Goal: Information Seeking & Learning: Learn about a topic

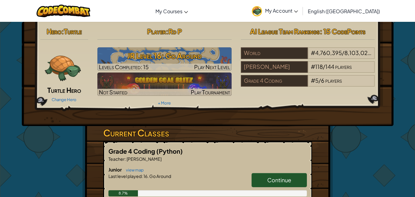
click at [279, 180] on span "Continue" at bounding box center [279, 179] width 24 height 7
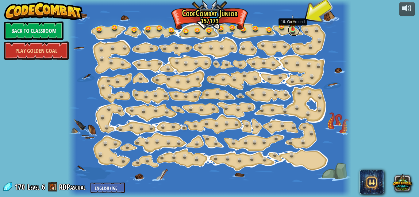
click at [294, 30] on link at bounding box center [294, 30] width 12 height 12
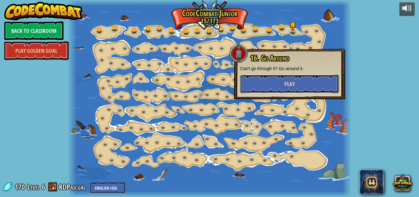
click at [283, 85] on button "Play" at bounding box center [289, 84] width 99 height 18
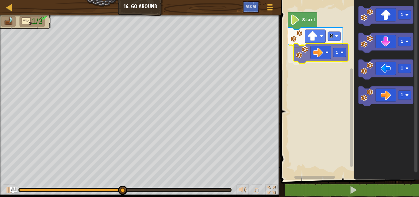
click at [323, 56] on div "Start 2 1 1 1 1 1 1" at bounding box center [349, 88] width 140 height 183
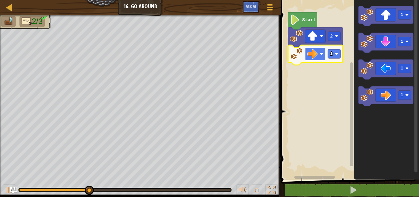
click at [320, 54] on rect "Blockly Workspace" at bounding box center [315, 53] width 21 height 13
click at [341, 67] on rect "Blockly Workspace" at bounding box center [349, 88] width 140 height 183
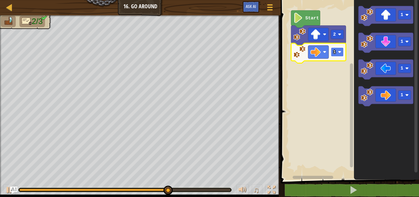
click at [337, 56] on rect "Blockly Workspace" at bounding box center [337, 51] width 13 height 9
click at [337, 54] on rect "Blockly Workspace" at bounding box center [337, 51] width 13 height 9
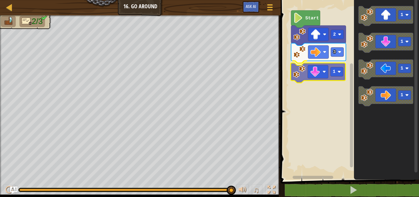
click at [318, 75] on div "Start 2 3 1 1 1 1 1 1" at bounding box center [349, 88] width 140 height 183
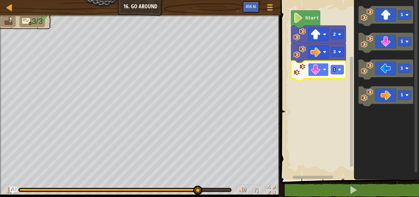
click at [323, 73] on rect "Blockly Workspace" at bounding box center [318, 69] width 21 height 13
click at [336, 69] on g "1" at bounding box center [337, 69] width 13 height 9
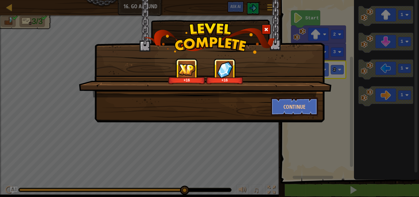
drag, startPoint x: 70, startPoint y: 73, endPoint x: 71, endPoint y: 82, distance: 8.6
click at [70, 81] on div "+16 +16 Continue" at bounding box center [209, 98] width 419 height 197
click at [294, 111] on button "Continue" at bounding box center [295, 106] width 48 height 18
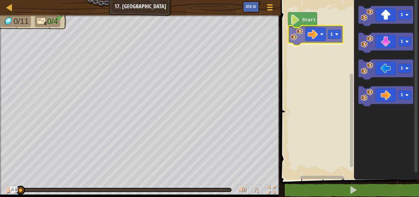
click at [311, 40] on div "Start 1 1 1 1 1 1" at bounding box center [349, 88] width 140 height 183
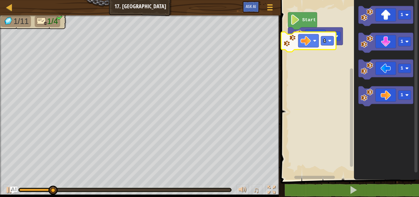
click at [300, 48] on div "1 Start 1 1 1 1 1 1" at bounding box center [349, 88] width 140 height 183
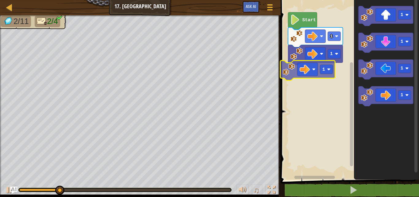
click at [292, 80] on div "1 1 Start 1 1 1 1 1 1" at bounding box center [349, 88] width 140 height 183
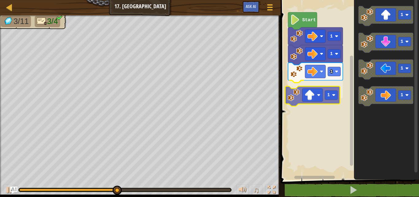
click at [320, 93] on div "1 1 1 1 Start 1 1 1 1 1" at bounding box center [349, 88] width 140 height 183
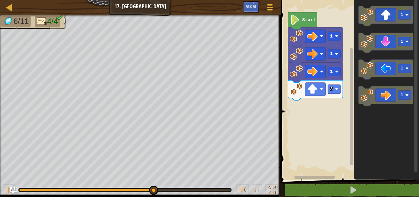
click at [320, 110] on div "Start 1 1 1 3 1 1 1 1" at bounding box center [349, 88] width 140 height 183
click at [385, 70] on icon "Blockly Workspace" at bounding box center [386, 70] width 55 height 20
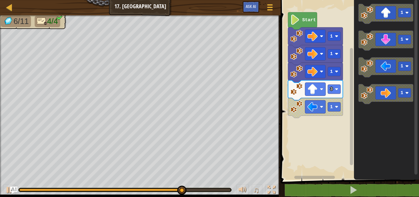
click at [364, 73] on g "1" at bounding box center [386, 67] width 55 height 20
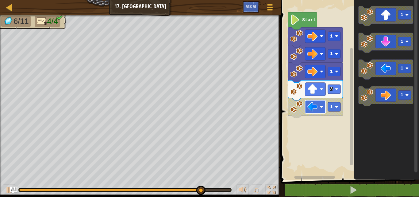
click at [312, 108] on image "Blockly Workspace" at bounding box center [313, 107] width 10 height 10
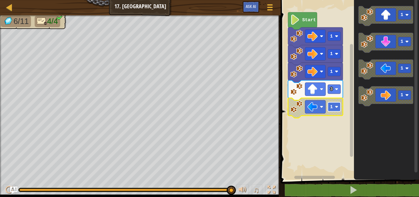
click at [335, 109] on rect "Blockly Workspace" at bounding box center [334, 106] width 13 height 9
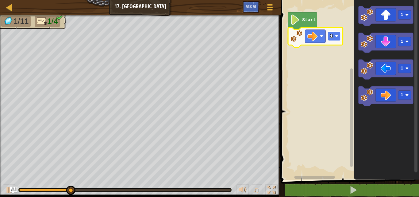
click at [335, 38] on rect "Blockly Workspace" at bounding box center [334, 36] width 13 height 9
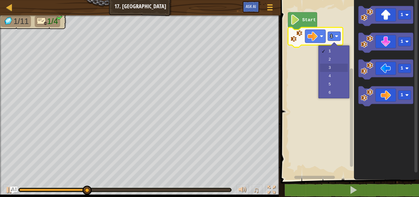
drag, startPoint x: 328, startPoint y: 68, endPoint x: 321, endPoint y: 68, distance: 7.1
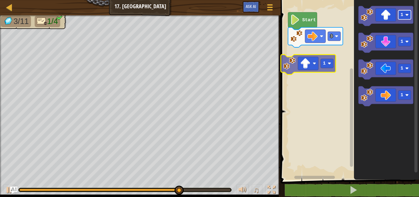
click at [331, 66] on div "Start 3 1 1 1 1 1 1" at bounding box center [349, 88] width 140 height 183
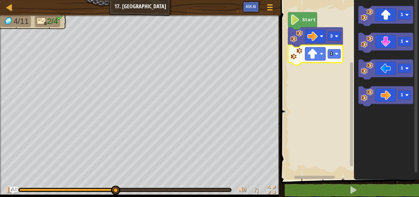
click at [340, 50] on rect "Blockly Workspace" at bounding box center [349, 88] width 140 height 183
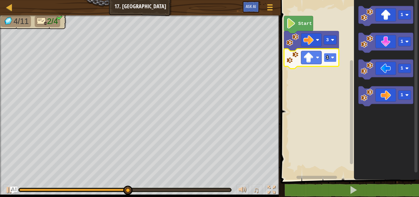
click at [335, 57] on rect "Blockly Workspace" at bounding box center [330, 57] width 13 height 9
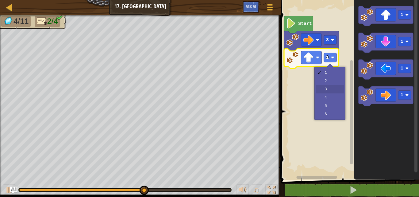
drag, startPoint x: 326, startPoint y: 90, endPoint x: 322, endPoint y: 88, distance: 4.3
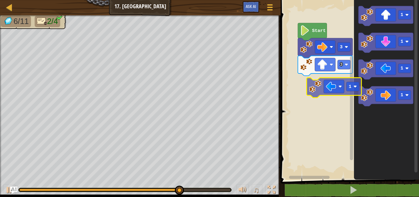
click at [322, 89] on div "Start 3 3 1 1 1 1 1" at bounding box center [349, 88] width 140 height 183
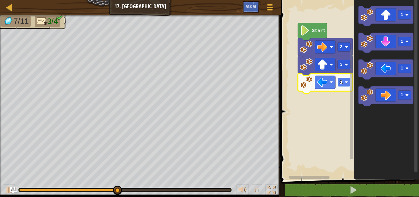
click at [343, 80] on rect "Blockly Workspace" at bounding box center [344, 82] width 13 height 9
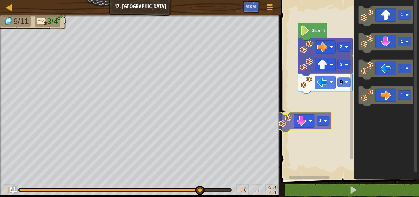
click at [302, 120] on div "Start 3 3 3 1 1 1 1 1 1" at bounding box center [349, 88] width 140 height 183
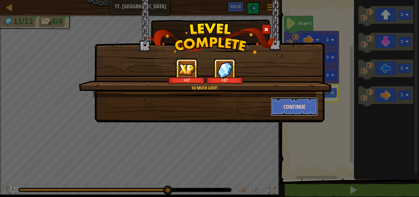
click at [306, 107] on button "Continue" at bounding box center [295, 106] width 48 height 18
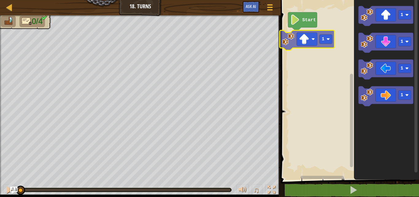
click at [317, 35] on div "Start 1 1 1 1 1 1" at bounding box center [349, 88] width 140 height 183
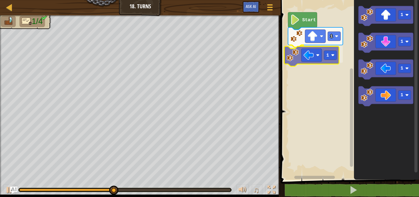
click at [304, 56] on div "1 1 Start 1 1 1 1 1" at bounding box center [349, 88] width 140 height 183
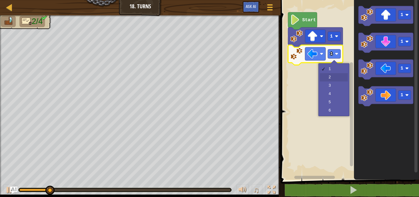
drag, startPoint x: 329, startPoint y: 78, endPoint x: 327, endPoint y: 84, distance: 7.1
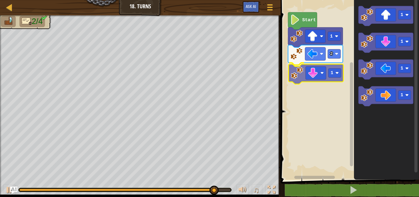
click at [337, 67] on div "Start 1 2 1 1 1 1 1 1" at bounding box center [349, 88] width 140 height 183
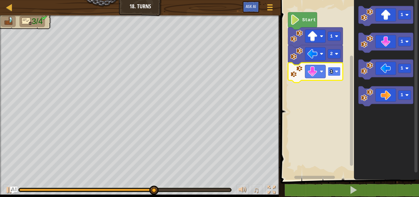
click at [333, 67] on rect "Blockly Workspace" at bounding box center [334, 71] width 13 height 9
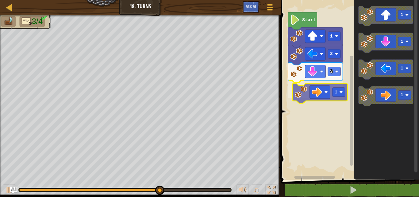
click at [296, 88] on div "Start 1 2 3 1 1 1 1 1 1" at bounding box center [349, 88] width 140 height 183
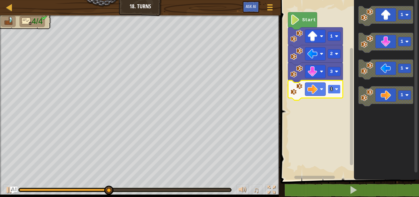
click at [337, 92] on rect "Blockly Workspace" at bounding box center [334, 88] width 13 height 9
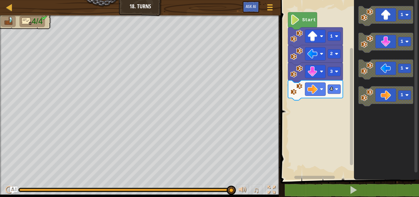
click at [361, 29] on icon "1 1 1 1" at bounding box center [386, 88] width 65 height 183
click at [302, 78] on div "Start 1 2 3 4 1 1 1 1" at bounding box center [349, 88] width 140 height 183
click at [360, 35] on g "1 1 1 1" at bounding box center [386, 56] width 55 height 100
click at [296, 63] on div "Start 1 2 3 4 1 1 1 1" at bounding box center [349, 88] width 140 height 183
click at [356, 28] on icon "1 1 1 1" at bounding box center [386, 88] width 65 height 183
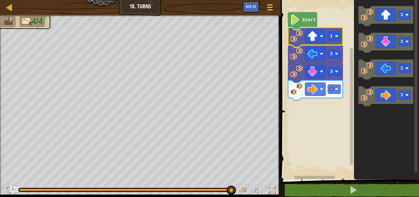
click at [337, 41] on g "1 2 3 4" at bounding box center [315, 63] width 55 height 73
click at [336, 33] on rect "Blockly Workspace" at bounding box center [334, 36] width 13 height 9
click at [329, 36] on rect "Blockly Workspace" at bounding box center [334, 36] width 13 height 9
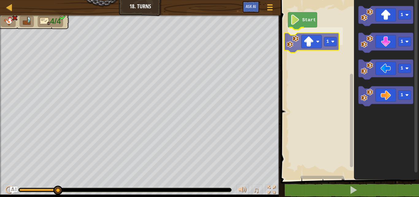
click at [307, 40] on div "Start 1 1 1 1 1 1" at bounding box center [349, 88] width 140 height 183
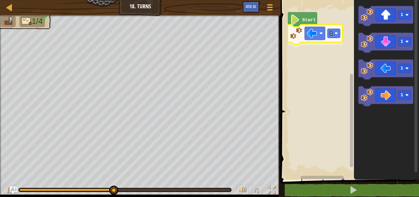
click at [293, 32] on div "Start 1 1 1 1 1 1" at bounding box center [349, 88] width 140 height 183
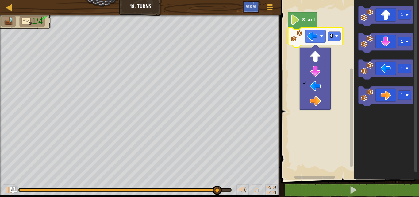
click at [301, 80] on div at bounding box center [315, 79] width 31 height 62
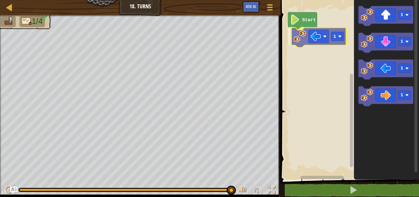
click at [324, 32] on div "Start 1 1 1 1 1 1" at bounding box center [349, 88] width 140 height 183
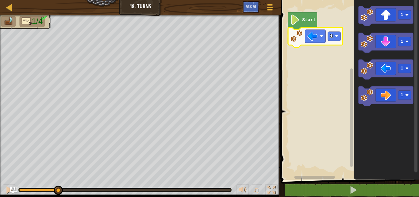
click at [42, 157] on div "1/4 ♫ Turtle" at bounding box center [209, 105] width 419 height 181
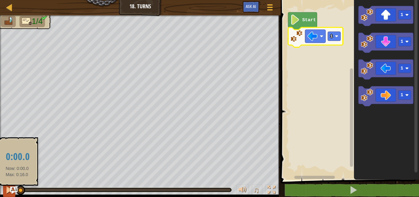
drag, startPoint x: 36, startPoint y: 190, endPoint x: 15, endPoint y: 185, distance: 21.0
click at [15, 185] on div "♫" at bounding box center [140, 188] width 281 height 18
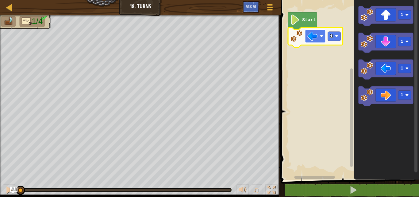
click at [316, 39] on image "Blockly Workspace" at bounding box center [313, 36] width 10 height 10
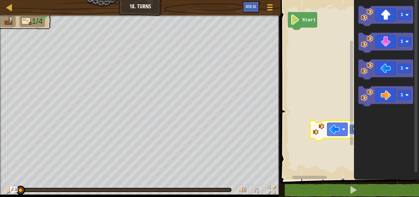
click at [304, 129] on rect "Blockly Workspace" at bounding box center [349, 88] width 140 height 183
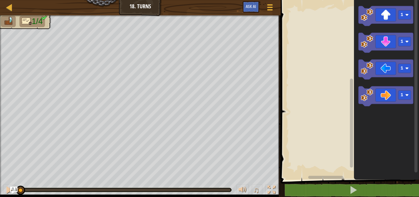
click at [290, 65] on rect "Blockly Workspace" at bounding box center [349, 88] width 140 height 183
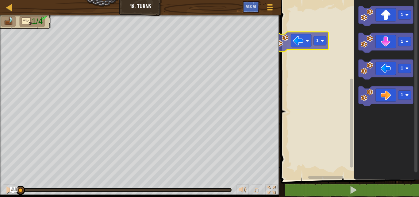
click at [287, 41] on div "1 1 1 1 1" at bounding box center [349, 88] width 140 height 183
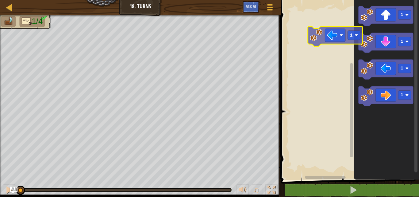
click at [301, 41] on div "1 1 1 1 1" at bounding box center [349, 88] width 140 height 183
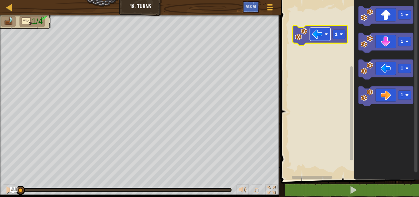
click at [320, 38] on image "Blockly Workspace" at bounding box center [317, 34] width 10 height 10
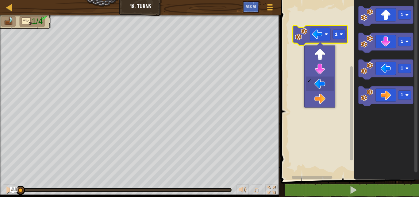
click at [310, 47] on rect "Blockly Workspace" at bounding box center [349, 88] width 140 height 183
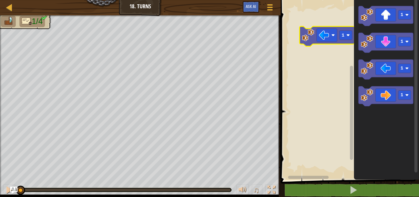
click at [339, 38] on icon "Blockly Workspace" at bounding box center [327, 36] width 55 height 20
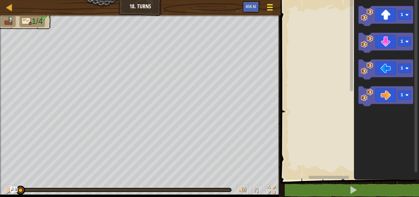
click at [271, 2] on button "Game Menu" at bounding box center [270, 8] width 16 height 15
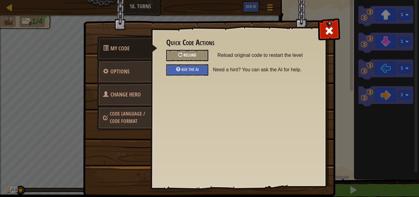
click at [189, 59] on div "Reload" at bounding box center [187, 55] width 42 height 11
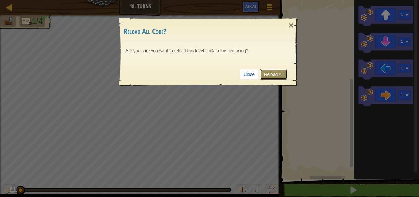
click at [274, 74] on link "Reload All" at bounding box center [273, 74] width 27 height 10
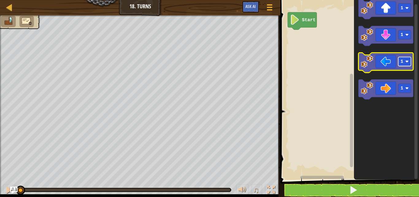
click at [406, 62] on image "Blockly Workspace" at bounding box center [407, 61] width 3 height 3
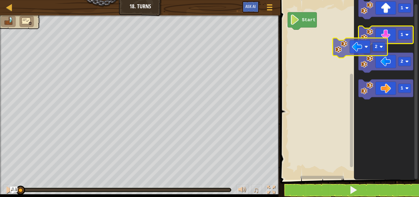
click at [368, 44] on g "1 1 2 1" at bounding box center [386, 49] width 55 height 100
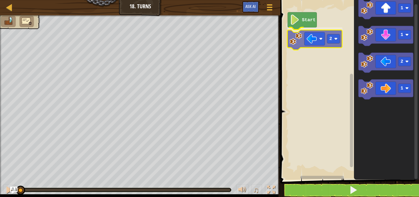
click at [322, 35] on div "Start 2 1 1 2 1 2" at bounding box center [349, 88] width 141 height 183
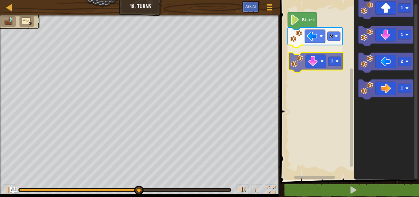
click at [322, 63] on div "2 1 Start 1 1 2 1 1" at bounding box center [349, 88] width 141 height 183
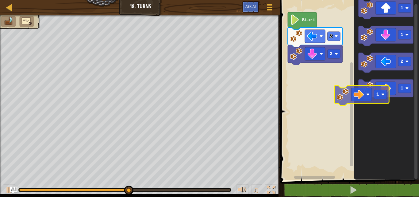
click at [364, 111] on icon "1 1 2 1" at bounding box center [386, 88] width 65 height 183
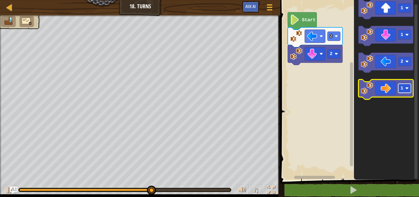
click at [401, 91] on rect "Blockly Workspace" at bounding box center [405, 88] width 13 height 9
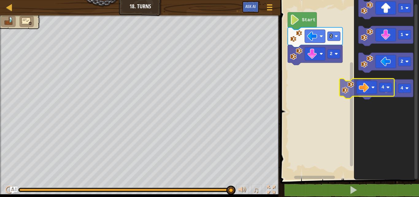
click at [356, 92] on icon "1 1 2 4" at bounding box center [386, 88] width 65 height 183
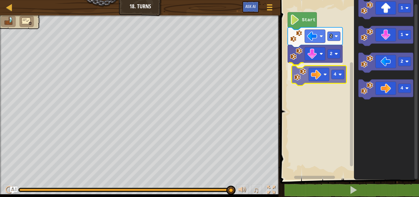
click at [298, 78] on div "Start 2 2 4 1 1 2 4 4" at bounding box center [349, 88] width 141 height 183
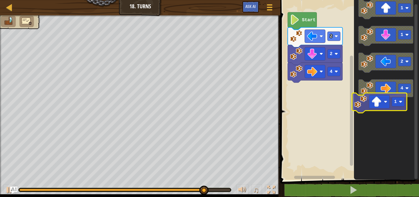
click at [380, 102] on icon "1 1 2 4" at bounding box center [386, 88] width 65 height 183
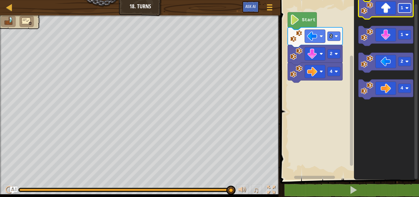
click at [403, 8] on rect "Blockly Workspace" at bounding box center [405, 7] width 13 height 9
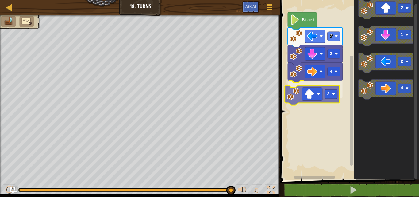
click at [314, 96] on div "Start 2 2 4 2 2 1 2 4 2" at bounding box center [349, 88] width 141 height 183
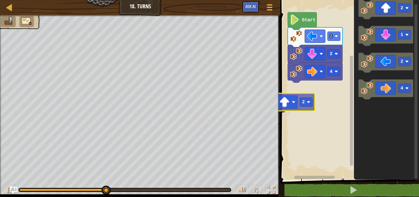
click at [284, 108] on div "Start 2 2 4 2 2 1 2 4 2" at bounding box center [349, 88] width 141 height 183
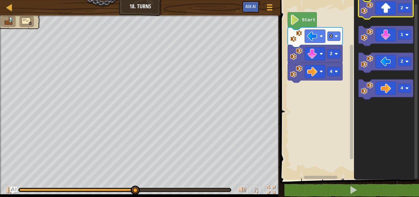
click at [408, 13] on icon "Blockly Workspace" at bounding box center [386, 9] width 55 height 20
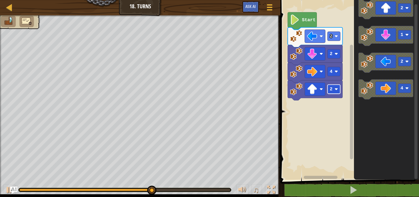
click at [331, 87] on text "2" at bounding box center [331, 89] width 3 height 5
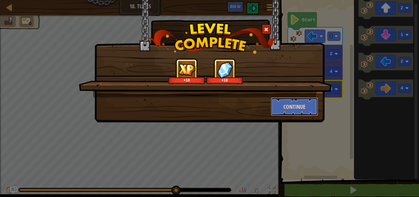
click at [306, 111] on button "Continue" at bounding box center [295, 106] width 48 height 18
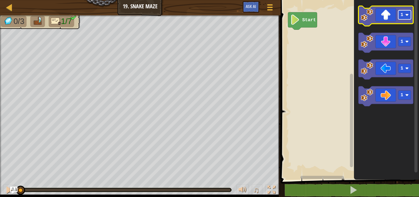
click at [401, 16] on text "1" at bounding box center [402, 14] width 3 height 5
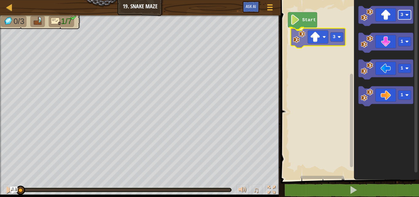
click at [336, 37] on div "Start 3 3 1 1 1 3" at bounding box center [349, 88] width 140 height 183
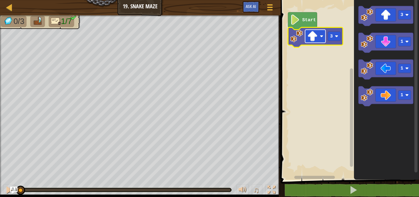
click at [319, 34] on rect "Blockly Workspace" at bounding box center [315, 36] width 21 height 13
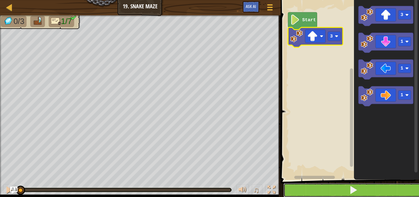
click at [321, 191] on button at bounding box center [354, 190] width 140 height 14
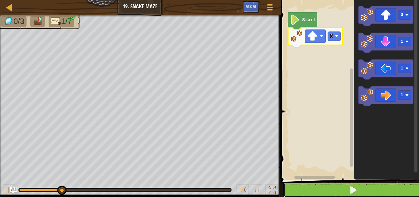
click at [333, 186] on button at bounding box center [354, 190] width 140 height 14
click at [332, 186] on button at bounding box center [354, 190] width 140 height 14
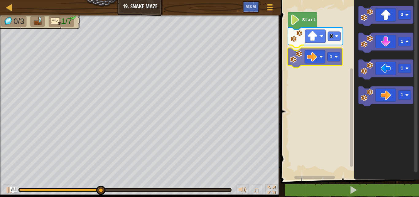
click at [313, 63] on div "Start 3 1 3 1 1 1 1" at bounding box center [349, 88] width 140 height 183
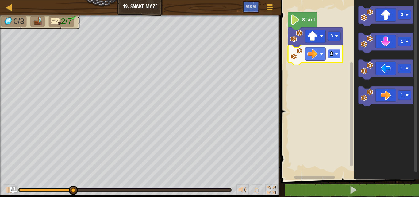
click at [334, 57] on rect "Blockly Workspace" at bounding box center [334, 53] width 13 height 9
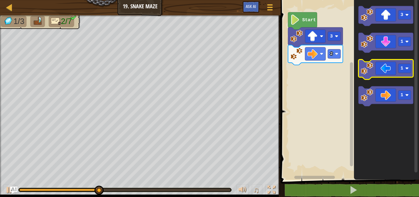
click at [360, 64] on g "3 1 1 1" at bounding box center [386, 56] width 55 height 100
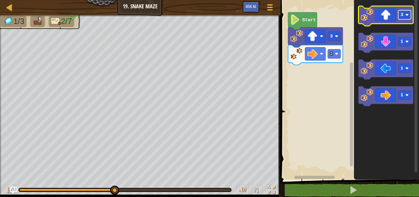
click at [404, 16] on g "3" at bounding box center [405, 14] width 13 height 9
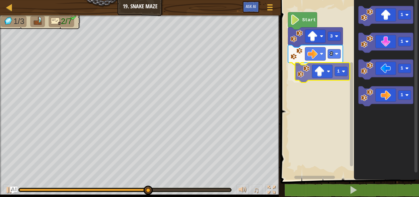
click at [321, 78] on div "Start 3 2 1 1 1 1 1 1" at bounding box center [349, 88] width 140 height 183
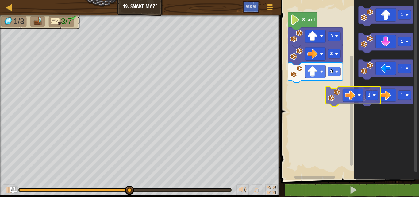
click at [361, 96] on g "1" at bounding box center [386, 96] width 55 height 20
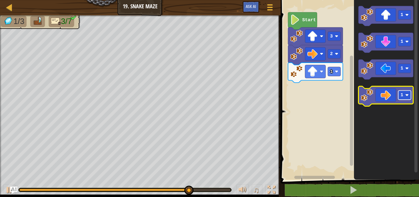
click at [406, 97] on image "Blockly Workspace" at bounding box center [407, 94] width 3 height 3
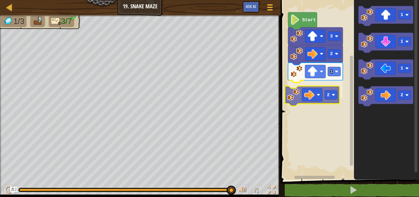
click at [315, 90] on div "Start 3 2 1 2 1 1 1 2 2" at bounding box center [349, 88] width 140 height 183
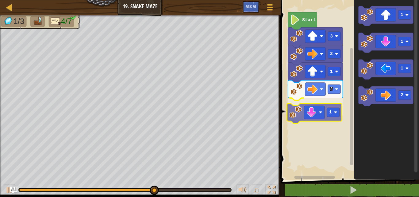
click at [317, 114] on div "Start 3 2 1 2 1 1 1 1 2 1" at bounding box center [349, 88] width 140 height 183
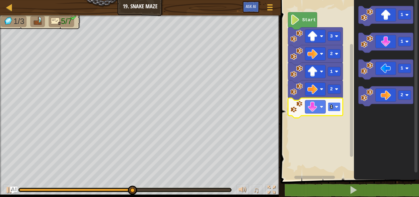
click at [334, 108] on rect "Blockly Workspace" at bounding box center [334, 106] width 13 height 9
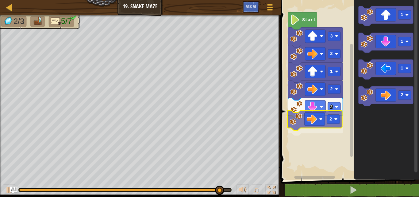
click at [302, 131] on div "Start 3 2 1 2 2 2 1 1 1 2 2" at bounding box center [349, 88] width 140 height 183
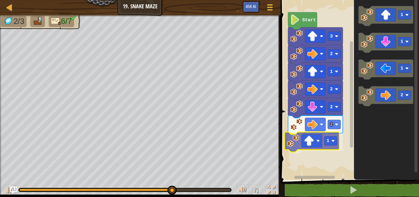
click at [324, 143] on div "2 1 2 2 1 2 3 Start 1 1 1 2 1" at bounding box center [349, 88] width 140 height 183
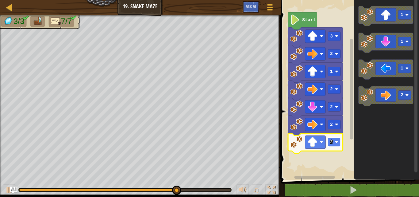
click at [333, 142] on text "2" at bounding box center [331, 141] width 3 height 5
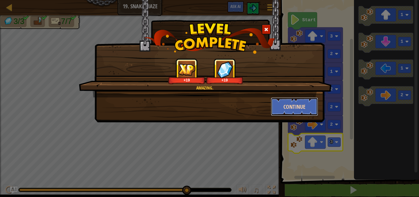
click at [305, 107] on button "Continue" at bounding box center [295, 106] width 48 height 18
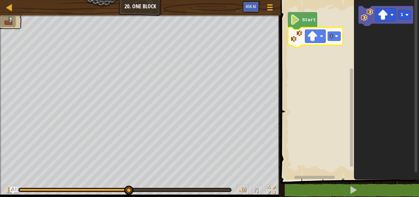
click at [365, 47] on icon "Blockly Workspace" at bounding box center [386, 88] width 65 height 183
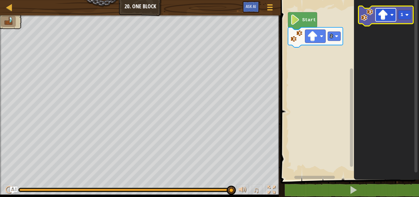
click at [382, 19] on image "Blockly Workspace" at bounding box center [383, 15] width 10 height 10
click at [378, 17] on rect "Blockly Workspace" at bounding box center [386, 14] width 21 height 13
click at [392, 15] on g "1" at bounding box center [386, 16] width 55 height 20
click at [406, 11] on rect "Blockly Workspace" at bounding box center [405, 14] width 13 height 9
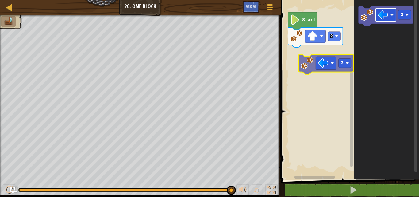
click at [315, 61] on div "Start 2 3 3" at bounding box center [349, 88] width 140 height 183
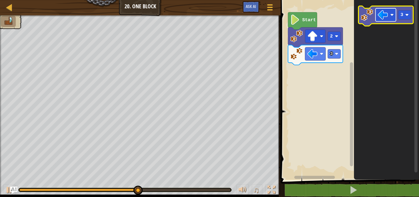
click at [379, 16] on image "Blockly Workspace" at bounding box center [383, 15] width 10 height 10
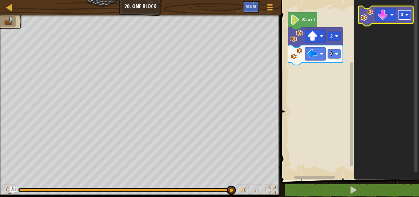
click at [403, 18] on rect "Blockly Workspace" at bounding box center [405, 14] width 13 height 9
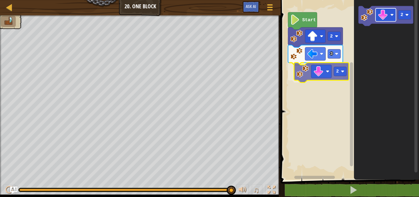
click at [308, 68] on div "3 2 2 Start 2 2" at bounding box center [349, 88] width 140 height 183
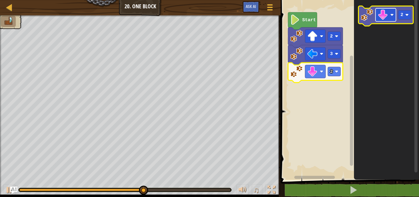
click at [382, 15] on image "Blockly Workspace" at bounding box center [383, 15] width 10 height 10
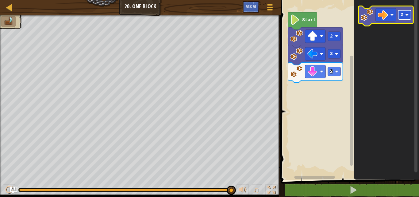
click at [407, 13] on image "Blockly Workspace" at bounding box center [407, 14] width 3 height 3
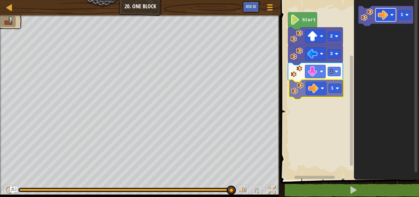
click at [318, 88] on div "3 2 1 2 Start 1 1" at bounding box center [349, 88] width 140 height 183
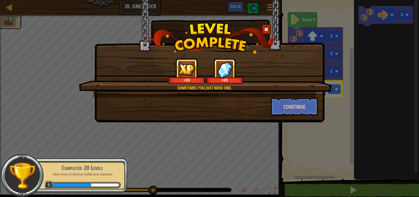
click at [266, 30] on span at bounding box center [266, 29] width 4 height 4
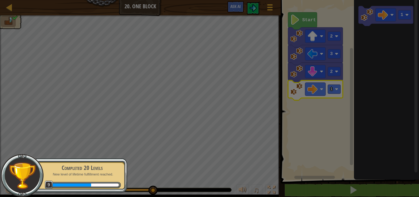
drag, startPoint x: 151, startPoint y: 191, endPoint x: 158, endPoint y: 192, distance: 7.1
click at [158, 1] on body "Map Junior 20. One Block Game Menu Ask AI 1 ההההההההההההההההההההההההההההההההההה…" at bounding box center [209, 0] width 419 height 1
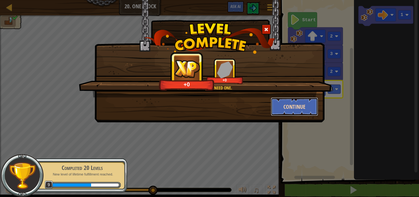
click at [300, 106] on button "Continue" at bounding box center [295, 106] width 48 height 18
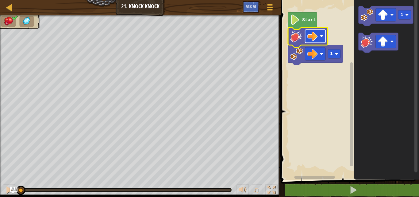
click at [308, 40] on image "Blockly Workspace" at bounding box center [313, 36] width 10 height 10
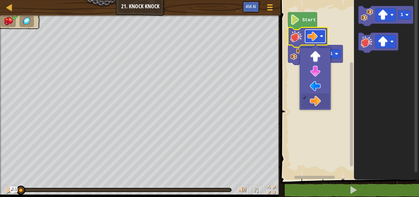
click at [314, 43] on rect "Blockly Workspace" at bounding box center [315, 36] width 21 height 13
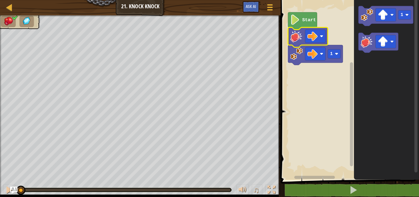
click at [294, 41] on image "Blockly Workspace" at bounding box center [296, 36] width 13 height 13
click at [297, 41] on image "Blockly Workspace" at bounding box center [296, 36] width 13 height 13
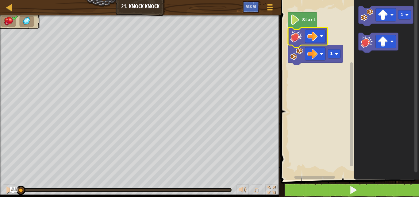
click at [328, 181] on span at bounding box center [350, 81] width 143 height 205
click at [328, 187] on button at bounding box center [354, 190] width 140 height 14
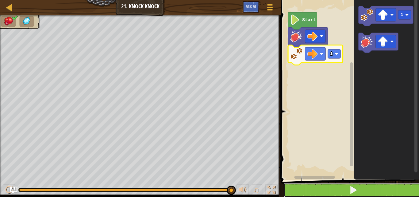
click at [315, 193] on button at bounding box center [354, 190] width 140 height 14
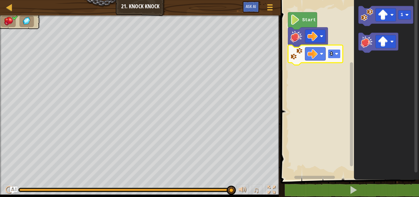
click at [332, 51] on text "1" at bounding box center [331, 53] width 3 height 5
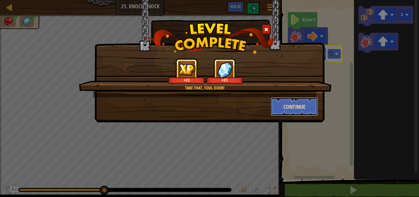
click at [298, 105] on button "Continue" at bounding box center [295, 106] width 48 height 18
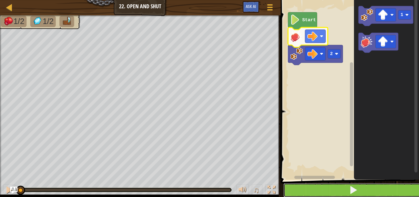
click at [302, 187] on button at bounding box center [354, 190] width 140 height 14
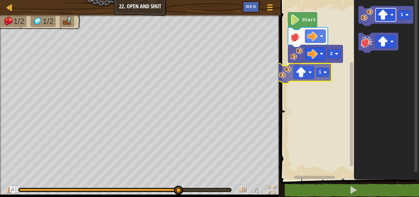
click at [313, 79] on div "Start 2 1 1 1" at bounding box center [349, 88] width 140 height 183
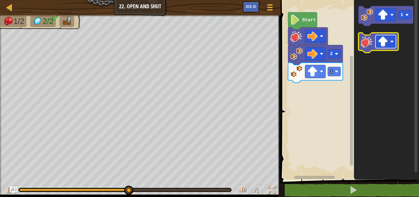
click at [382, 45] on image "Blockly Workspace" at bounding box center [383, 42] width 10 height 10
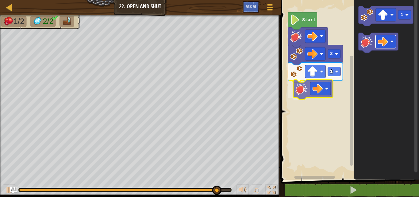
click at [318, 92] on div "1 2 Start 1" at bounding box center [349, 88] width 140 height 183
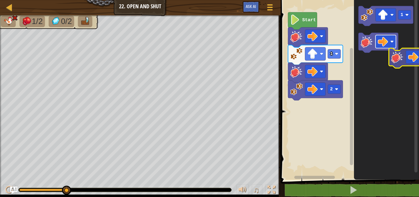
click at [414, 60] on div "2 1 Start 1" at bounding box center [349, 88] width 140 height 183
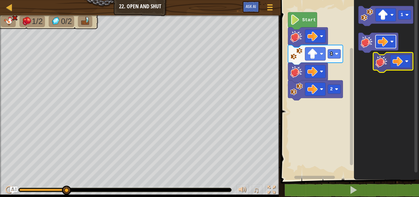
click at [394, 57] on icon "1" at bounding box center [386, 88] width 65 height 183
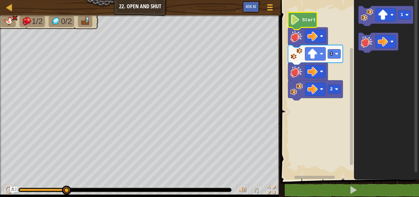
click at [293, 22] on image "Blockly Workspace" at bounding box center [295, 19] width 10 height 10
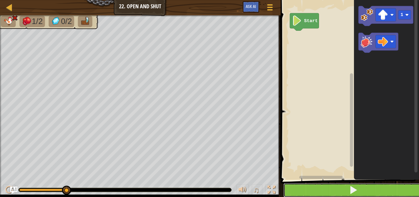
click at [360, 189] on button at bounding box center [354, 190] width 140 height 14
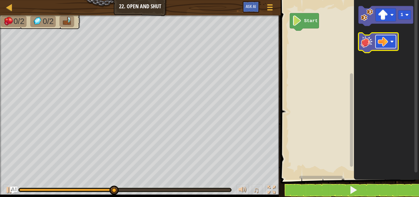
click at [391, 41] on image "Blockly Workspace" at bounding box center [392, 41] width 3 height 3
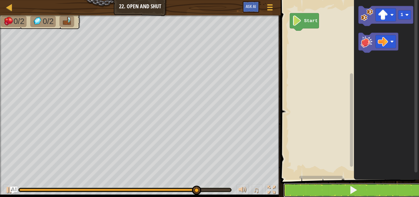
click at [330, 194] on button at bounding box center [354, 190] width 140 height 14
click at [332, 189] on button at bounding box center [354, 190] width 140 height 14
click at [322, 193] on button at bounding box center [354, 190] width 140 height 14
click at [323, 193] on button at bounding box center [354, 190] width 140 height 14
click at [328, 193] on button at bounding box center [354, 190] width 140 height 14
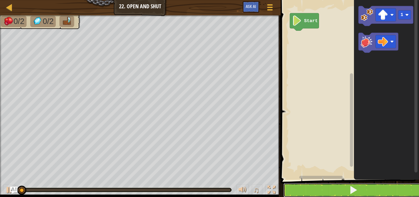
drag, startPoint x: 328, startPoint y: 193, endPoint x: 323, endPoint y: 197, distance: 5.5
click at [324, 196] on button at bounding box center [354, 190] width 140 height 14
click at [325, 196] on button at bounding box center [354, 190] width 140 height 14
click at [352, 187] on span at bounding box center [353, 189] width 9 height 9
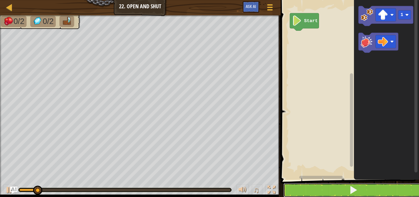
click at [369, 186] on button at bounding box center [354, 190] width 140 height 14
drag, startPoint x: 369, startPoint y: 186, endPoint x: 364, endPoint y: 187, distance: 5.3
click at [368, 187] on button at bounding box center [354, 190] width 140 height 14
click at [356, 192] on span at bounding box center [353, 189] width 9 height 9
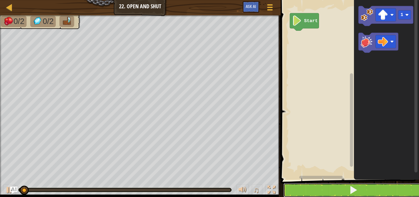
click at [357, 192] on span at bounding box center [353, 189] width 9 height 9
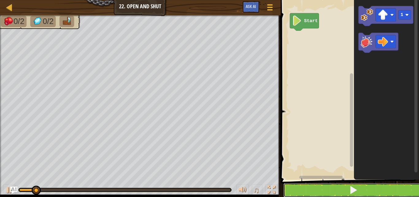
click at [357, 192] on span at bounding box center [353, 189] width 9 height 9
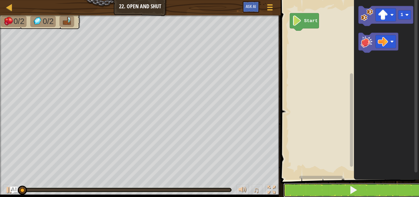
click at [357, 192] on span at bounding box center [353, 189] width 9 height 9
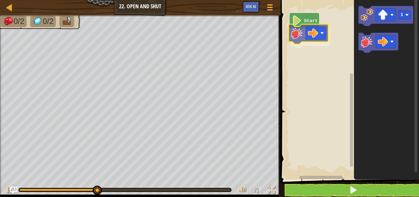
click at [300, 37] on div "Start 1" at bounding box center [349, 88] width 140 height 183
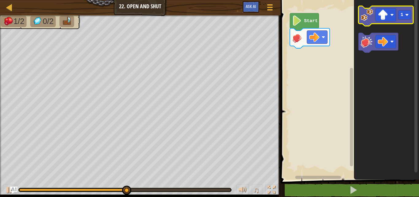
click at [389, 22] on icon "Blockly Workspace" at bounding box center [386, 16] width 55 height 20
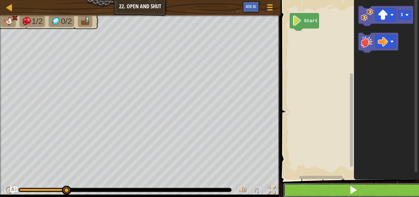
click at [290, 185] on button at bounding box center [354, 190] width 140 height 14
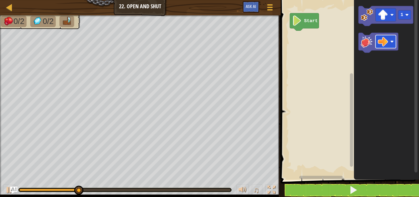
click at [338, 51] on div "Start 1" at bounding box center [349, 88] width 140 height 183
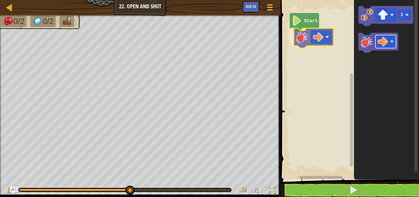
click at [320, 38] on div "Start 1" at bounding box center [349, 88] width 140 height 183
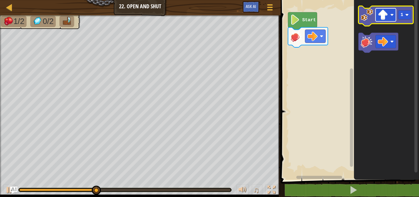
click at [393, 16] on g "Blockly Workspace" at bounding box center [386, 14] width 21 height 13
click at [404, 15] on rect "Blockly Workspace" at bounding box center [405, 14] width 13 height 9
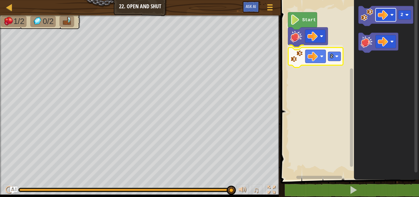
click at [321, 58] on div "2 Start 2 2" at bounding box center [349, 88] width 140 height 183
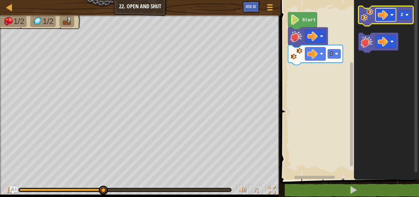
click at [389, 15] on rect "Blockly Workspace" at bounding box center [386, 14] width 21 height 13
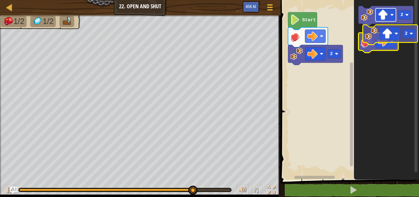
click at [396, 25] on g "2" at bounding box center [386, 29] width 55 height 47
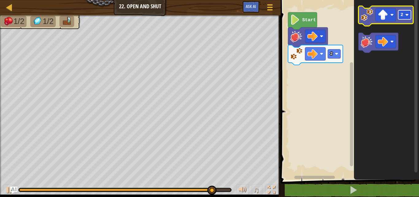
click at [405, 18] on rect "Blockly Workspace" at bounding box center [405, 14] width 13 height 9
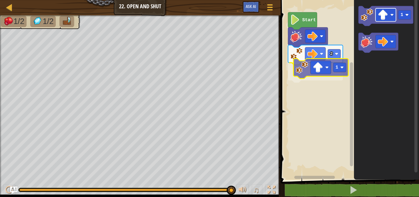
click at [325, 73] on div "2 1 Start 1 1" at bounding box center [349, 88] width 140 height 183
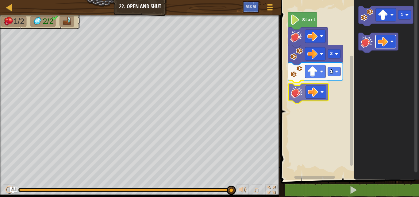
click at [310, 88] on div "2 1 Start 1" at bounding box center [349, 88] width 140 height 183
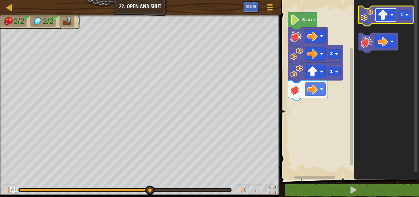
click at [387, 16] on image "Blockly Workspace" at bounding box center [383, 15] width 10 height 10
click at [403, 19] on rect "Blockly Workspace" at bounding box center [405, 14] width 13 height 9
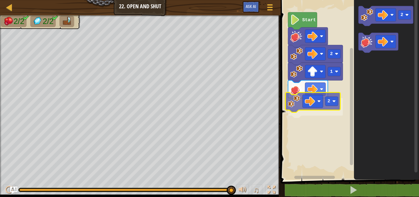
click at [312, 97] on div "2 1 2 Start 2 2" at bounding box center [349, 88] width 140 height 183
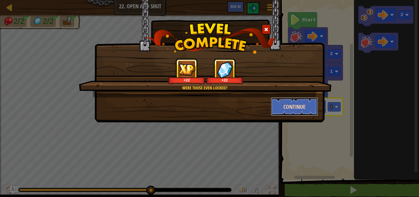
click at [289, 115] on button "Continue" at bounding box center [295, 106] width 48 height 18
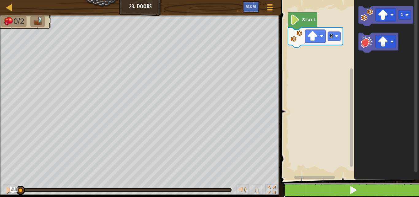
click at [304, 185] on button at bounding box center [354, 190] width 140 height 14
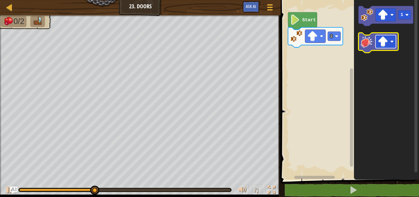
click at [381, 41] on image "Blockly Workspace" at bounding box center [383, 42] width 10 height 10
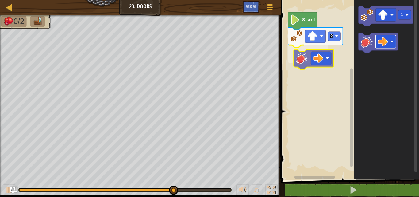
click at [316, 60] on div "2 Start 1" at bounding box center [349, 88] width 140 height 183
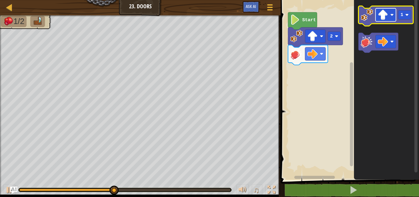
click at [377, 11] on rect "Blockly Workspace" at bounding box center [386, 14] width 21 height 13
click at [401, 10] on rect "Blockly Workspace" at bounding box center [405, 14] width 13 height 9
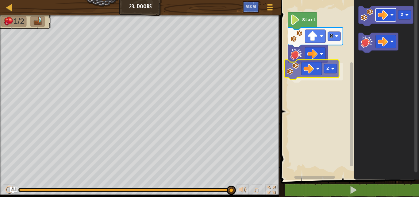
click at [317, 69] on div "2 2 Start 2 2" at bounding box center [349, 88] width 140 height 183
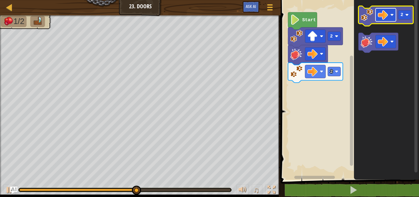
click at [373, 16] on g "2" at bounding box center [386, 16] width 55 height 20
click at [379, 16] on image "Blockly Workspace" at bounding box center [383, 15] width 10 height 10
click at [401, 18] on rect "Blockly Workspace" at bounding box center [405, 14] width 13 height 9
click at [389, 11] on rect "Blockly Workspace" at bounding box center [386, 14] width 21 height 13
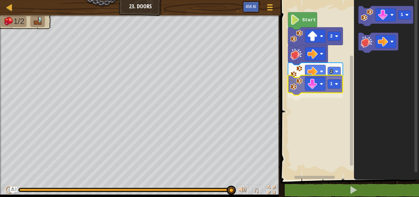
click at [319, 91] on div "2 2 1 Start 1 1" at bounding box center [349, 88] width 140 height 183
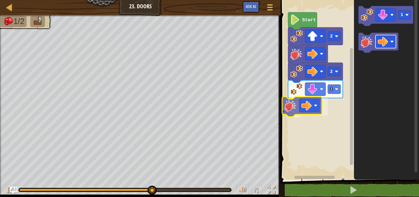
click at [300, 102] on div "2 2 1 Start 1" at bounding box center [349, 88] width 140 height 183
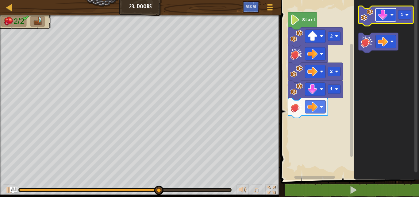
click at [384, 20] on image "Blockly Workspace" at bounding box center [383, 15] width 10 height 10
click at [405, 20] on icon "Blockly Workspace" at bounding box center [386, 16] width 55 height 20
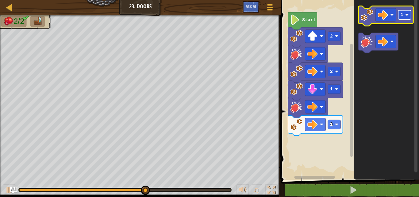
click at [407, 17] on rect "Blockly Workspace" at bounding box center [405, 14] width 13 height 9
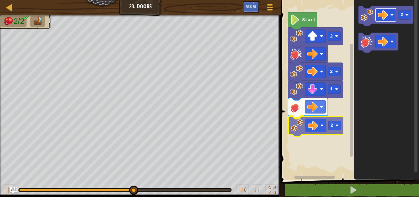
click at [319, 121] on div "2 2 1 2 Start 2 2" at bounding box center [349, 88] width 140 height 183
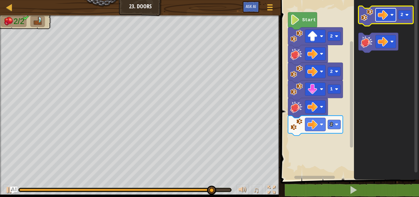
click at [391, 20] on rect "Blockly Workspace" at bounding box center [386, 14] width 21 height 13
click at [401, 17] on text "2" at bounding box center [402, 14] width 3 height 5
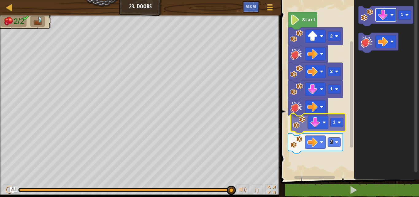
click at [324, 126] on div "2 2 1 1 2 Start 1 1" at bounding box center [349, 88] width 140 height 183
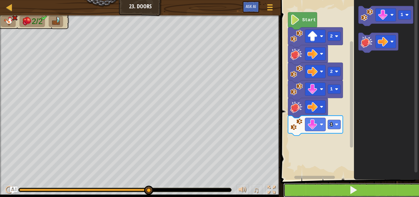
click at [315, 184] on button at bounding box center [354, 190] width 140 height 14
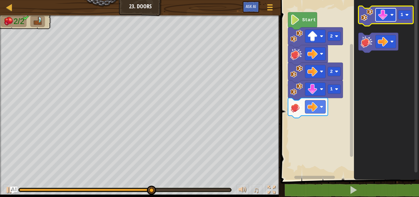
click at [390, 18] on rect "Blockly Workspace" at bounding box center [386, 14] width 21 height 13
click at [406, 19] on rect "Blockly Workspace" at bounding box center [405, 14] width 13 height 9
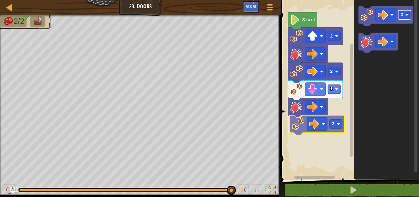
click at [333, 129] on div "2 2 1 2 Start 2 2" at bounding box center [349, 88] width 140 height 183
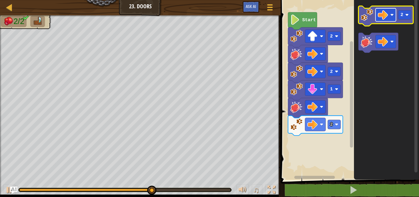
click at [386, 14] on image "Blockly Workspace" at bounding box center [383, 15] width 10 height 10
click at [409, 20] on icon "Blockly Workspace" at bounding box center [386, 16] width 55 height 20
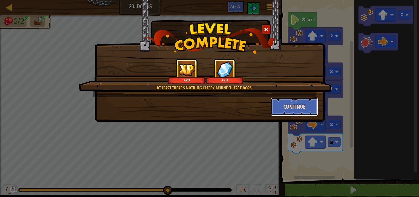
click at [293, 108] on button "Continue" at bounding box center [295, 106] width 48 height 18
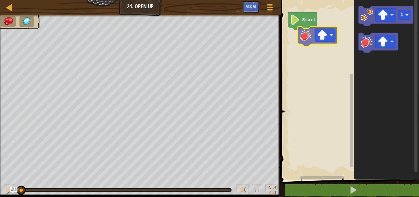
click at [296, 18] on div "Start 1" at bounding box center [349, 88] width 140 height 183
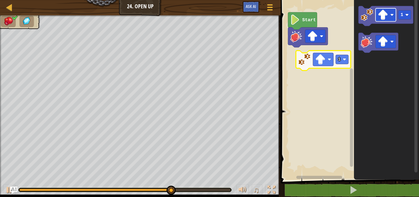
click at [326, 63] on div "Start 1 1" at bounding box center [349, 88] width 140 height 183
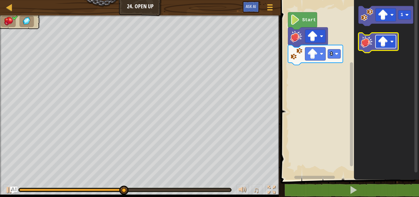
click at [383, 43] on image "Blockly Workspace" at bounding box center [383, 42] width 10 height 10
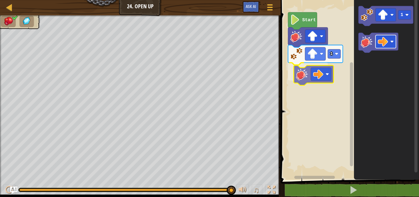
click at [322, 76] on div "1 Start 1" at bounding box center [349, 88] width 140 height 183
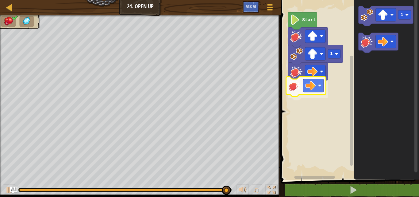
click at [302, 87] on div "Start 1 1" at bounding box center [349, 88] width 140 height 183
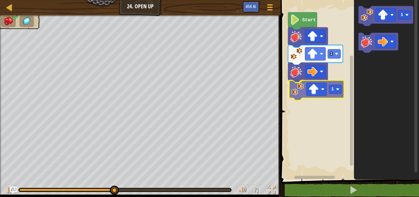
click at [329, 86] on div "Start 1 1 1 1" at bounding box center [349, 88] width 140 height 183
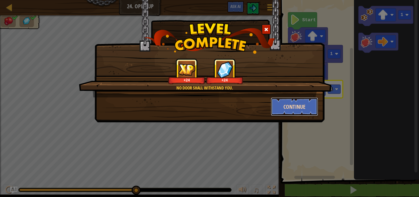
click at [298, 108] on button "Continue" at bounding box center [295, 106] width 48 height 18
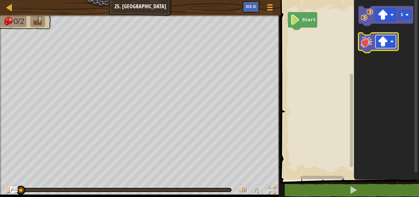
click at [391, 41] on image "Blockly Workspace" at bounding box center [392, 41] width 3 height 3
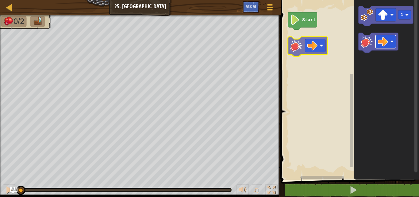
click at [322, 49] on div "Start 1" at bounding box center [349, 88] width 140 height 183
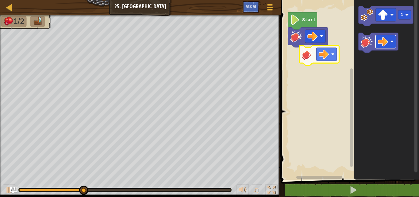
click at [333, 56] on div "Start 1" at bounding box center [349, 88] width 140 height 183
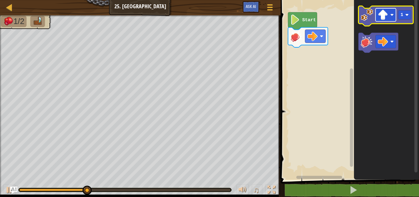
click at [392, 15] on image "Blockly Workspace" at bounding box center [392, 14] width 3 height 3
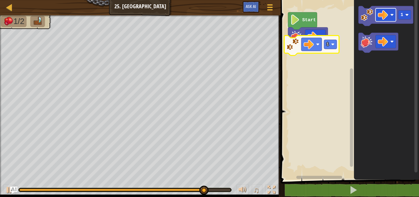
click at [302, 45] on div "Start 1 1 1" at bounding box center [349, 88] width 140 height 183
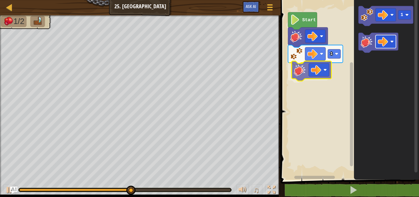
click at [315, 75] on div "1 Start 1" at bounding box center [349, 88] width 140 height 183
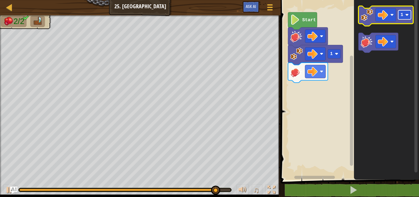
click at [408, 15] on image "Blockly Workspace" at bounding box center [407, 14] width 3 height 3
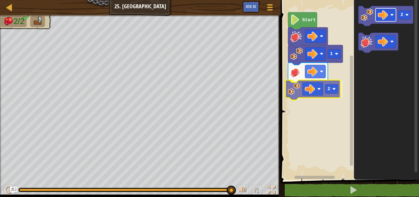
click at [314, 94] on div "1 2 Start 2 2" at bounding box center [349, 88] width 140 height 183
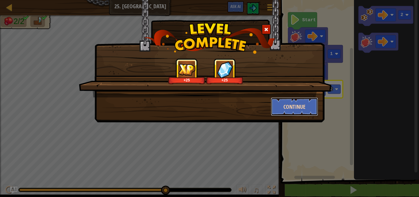
click at [286, 108] on button "Continue" at bounding box center [295, 106] width 48 height 18
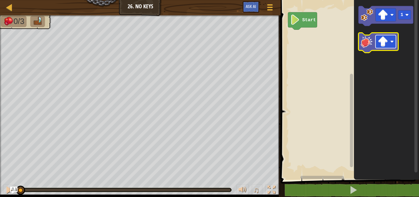
click at [385, 40] on image "Blockly Workspace" at bounding box center [383, 42] width 10 height 10
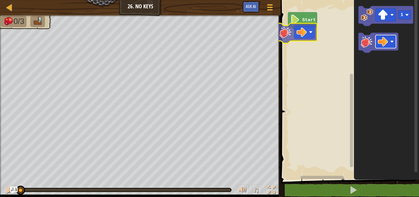
click at [300, 34] on div "Start 1" at bounding box center [349, 88] width 140 height 183
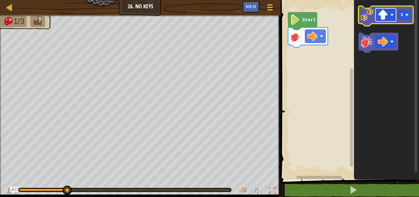
click at [379, 15] on g "Blockly Workspace" at bounding box center [386, 14] width 21 height 13
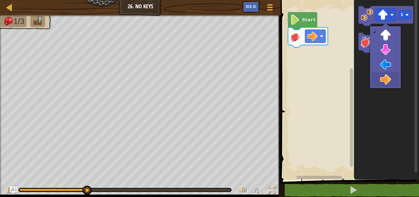
drag, startPoint x: 391, startPoint y: 81, endPoint x: 387, endPoint y: 70, distance: 11.3
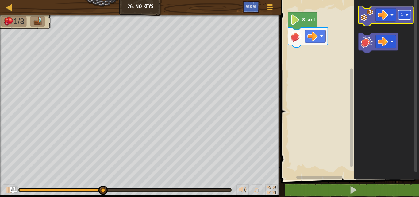
click at [403, 14] on text "1" at bounding box center [402, 14] width 3 height 5
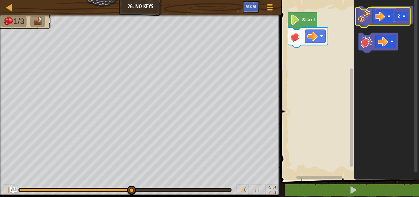
click at [380, 19] on image "Blockly Workspace" at bounding box center [383, 15] width 10 height 10
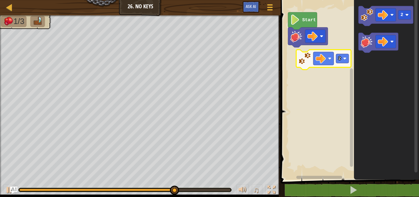
click at [306, 68] on div "Start 2 2" at bounding box center [349, 88] width 140 height 183
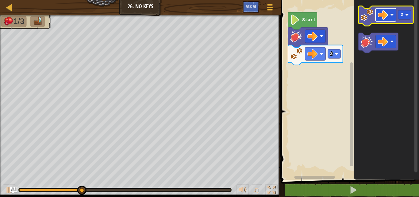
click at [388, 19] on image "Blockly Workspace" at bounding box center [383, 15] width 10 height 10
click at [400, 14] on rect "Blockly Workspace" at bounding box center [405, 14] width 13 height 9
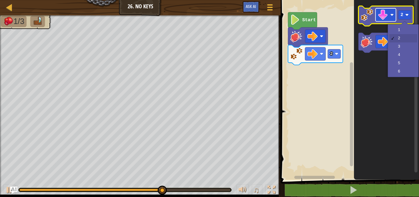
click at [387, 16] on image "Blockly Workspace" at bounding box center [383, 15] width 10 height 10
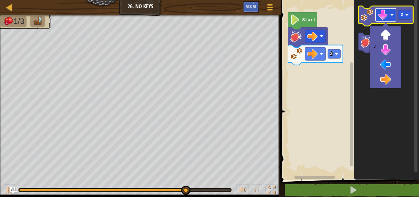
click at [382, 18] on image "Blockly Workspace" at bounding box center [383, 15] width 10 height 10
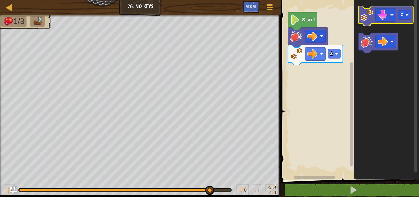
click at [403, 12] on g "2" at bounding box center [386, 16] width 55 height 20
click at [402, 15] on text "2" at bounding box center [402, 14] width 3 height 5
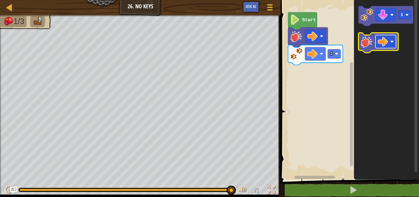
click at [392, 41] on image "Blockly Workspace" at bounding box center [392, 41] width 3 height 3
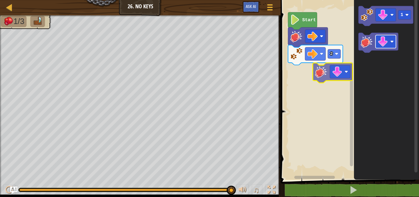
click at [331, 78] on div "2 Start 1" at bounding box center [349, 88] width 140 height 183
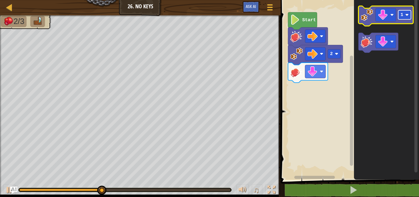
click at [402, 14] on text "1" at bounding box center [402, 14] width 3 height 5
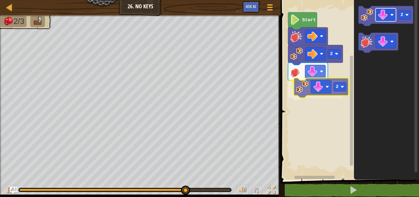
click at [316, 93] on div "2 2 Start 2 2" at bounding box center [349, 88] width 140 height 183
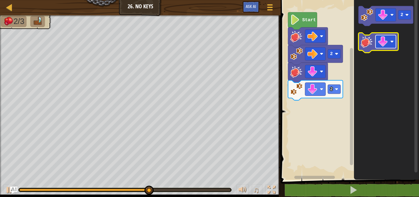
click at [382, 37] on image "Blockly Workspace" at bounding box center [383, 42] width 10 height 10
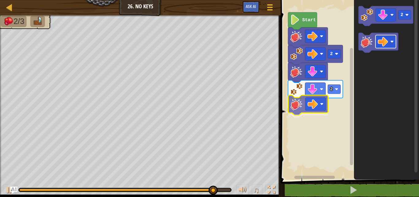
click at [313, 110] on div "2 2 Start 2" at bounding box center [349, 88] width 140 height 183
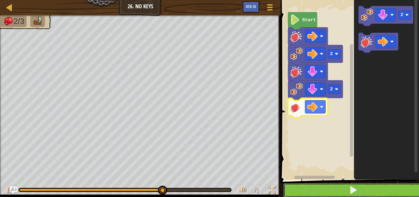
click at [334, 185] on button at bounding box center [354, 190] width 140 height 14
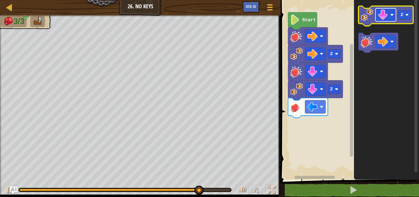
click at [389, 17] on rect "Blockly Workspace" at bounding box center [386, 14] width 21 height 13
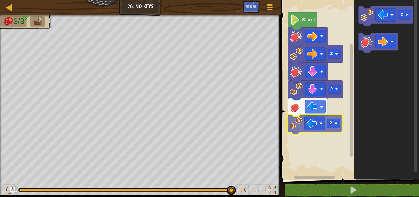
click at [302, 131] on div "Start 2 2 2 2 2" at bounding box center [349, 88] width 140 height 183
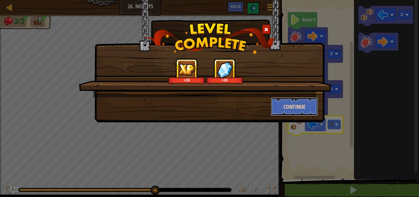
click at [298, 107] on button "Continue" at bounding box center [295, 106] width 48 height 18
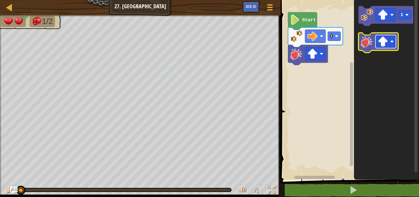
click at [379, 40] on image "Blockly Workspace" at bounding box center [383, 42] width 10 height 10
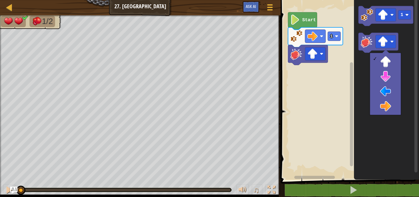
click at [382, 114] on div at bounding box center [385, 84] width 31 height 62
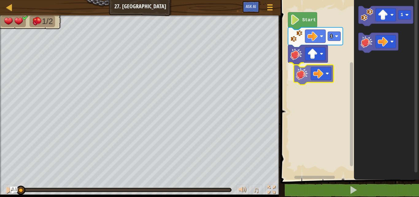
click at [307, 66] on div "1 Start 1" at bounding box center [349, 88] width 140 height 183
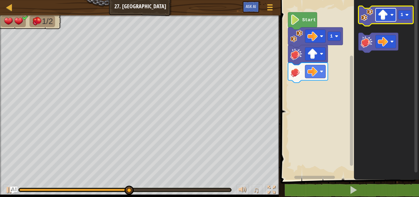
click at [389, 12] on rect "Blockly Workspace" at bounding box center [386, 14] width 21 height 13
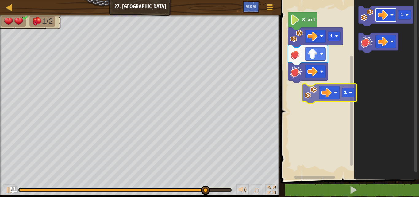
click at [318, 94] on div "1 Start 1 1" at bounding box center [349, 88] width 140 height 183
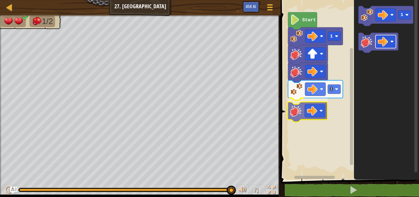
click at [304, 109] on div "1 1 Start 1" at bounding box center [349, 88] width 140 height 183
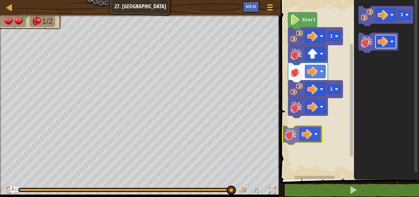
click at [314, 123] on div "1 1 Start 1" at bounding box center [349, 88] width 140 height 183
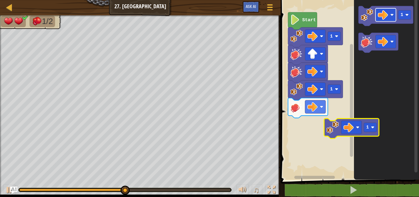
click at [364, 128] on icon "1" at bounding box center [386, 88] width 65 height 183
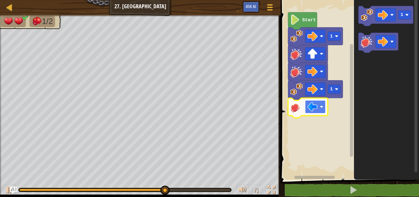
click at [316, 107] on image "Blockly Workspace" at bounding box center [313, 107] width 10 height 10
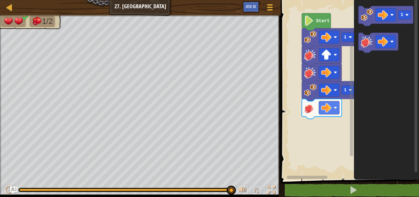
click at [314, 117] on rect "Blockly Workspace" at bounding box center [349, 88] width 140 height 183
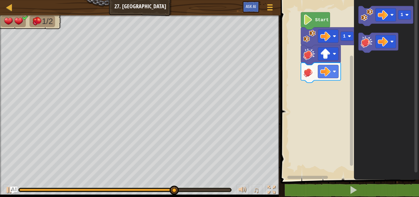
click at [366, 67] on icon "1" at bounding box center [386, 88] width 65 height 183
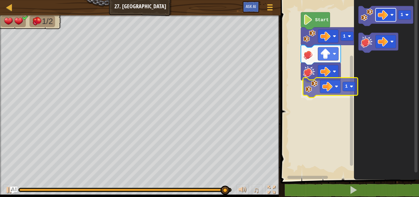
click at [334, 80] on div "1 1 Start 1 1" at bounding box center [349, 88] width 140 height 183
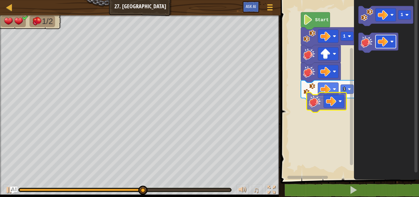
click at [324, 108] on div "1 1 Start 1" at bounding box center [349, 88] width 140 height 183
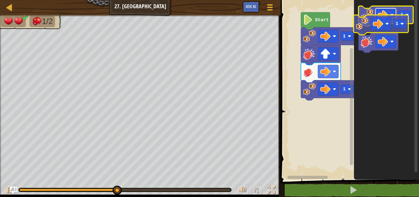
click at [384, 22] on g "1" at bounding box center [386, 16] width 55 height 20
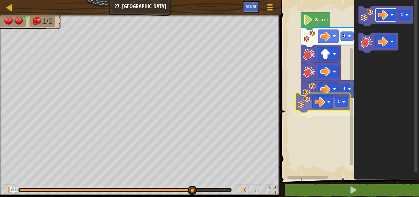
click at [329, 102] on div "1 1 1 Start 1 1" at bounding box center [349, 88] width 140 height 183
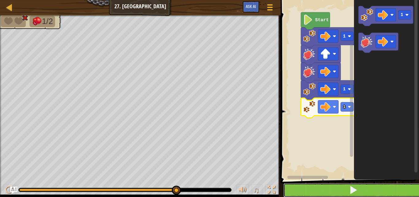
click at [306, 192] on button at bounding box center [354, 190] width 140 height 14
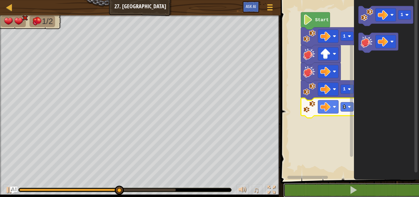
drag, startPoint x: 302, startPoint y: 188, endPoint x: 330, endPoint y: 181, distance: 28.9
click at [312, 188] on button at bounding box center [354, 190] width 140 height 14
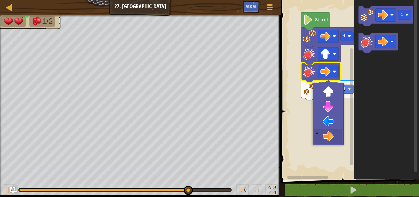
click at [335, 81] on icon "Blockly Workspace" at bounding box center [328, 90] width 55 height 20
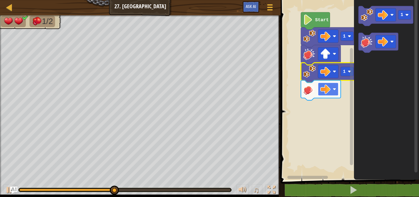
click at [328, 94] on rect "Blockly Workspace" at bounding box center [328, 89] width 21 height 13
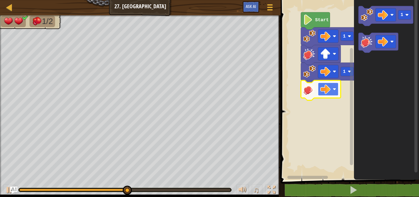
click at [329, 94] on rect "Blockly Workspace" at bounding box center [328, 89] width 21 height 13
click at [329, 91] on image "Blockly Workspace" at bounding box center [326, 89] width 10 height 10
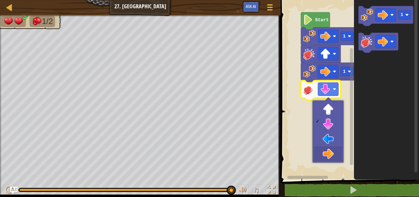
drag, startPoint x: 321, startPoint y: 150, endPoint x: 329, endPoint y: 167, distance: 19.4
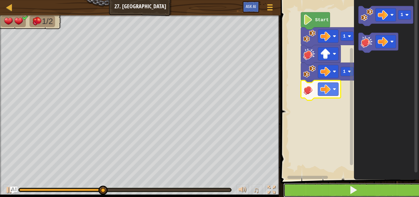
click at [341, 191] on button at bounding box center [354, 190] width 140 height 14
click at [336, 187] on button at bounding box center [354, 190] width 140 height 14
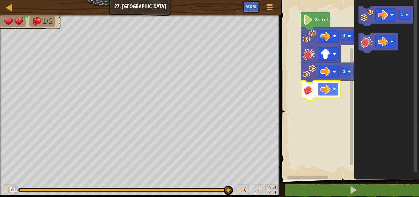
click at [334, 88] on image "Blockly Workspace" at bounding box center [334, 89] width 3 height 3
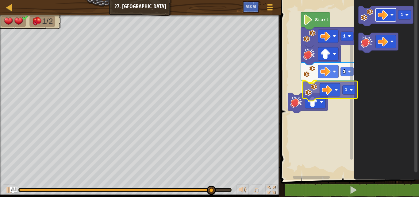
click at [334, 87] on div "Start 1 1 1 1 1" at bounding box center [349, 88] width 140 height 183
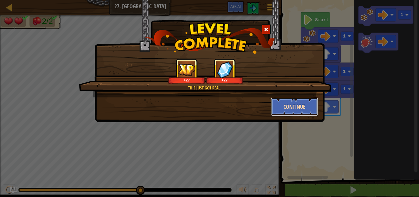
click at [290, 107] on button "Continue" at bounding box center [295, 106] width 48 height 18
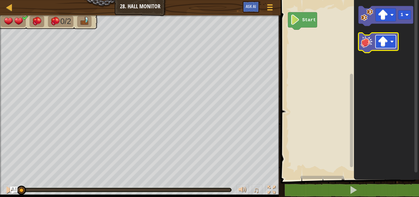
click at [385, 48] on rect "Blockly Workspace" at bounding box center [386, 41] width 21 height 13
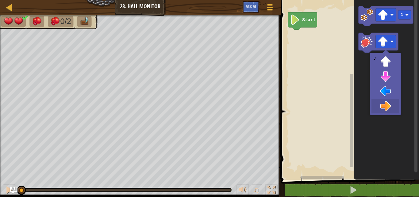
drag, startPoint x: 376, startPoint y: 100, endPoint x: 380, endPoint y: 99, distance: 3.4
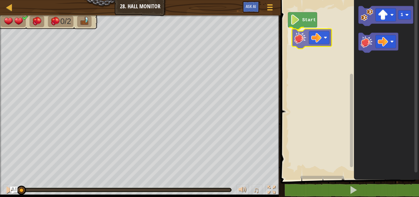
click at [302, 40] on div "Start 1" at bounding box center [349, 88] width 140 height 183
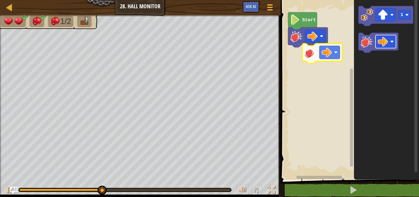
click at [306, 57] on div "Start 1" at bounding box center [349, 88] width 140 height 183
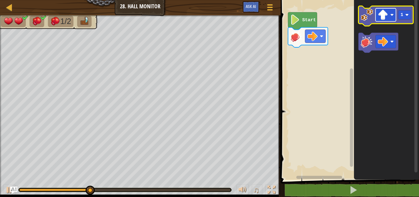
click at [381, 21] on g "Blockly Workspace" at bounding box center [386, 14] width 21 height 13
click at [381, 18] on image "Blockly Workspace" at bounding box center [383, 15] width 10 height 10
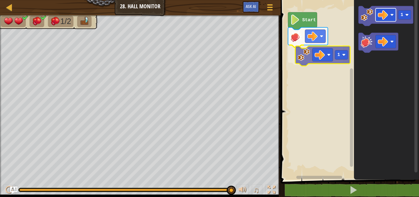
click at [316, 55] on div "Start 1 1 1" at bounding box center [349, 88] width 140 height 183
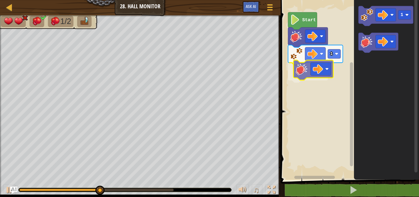
click at [308, 70] on div "Start 1 1" at bounding box center [349, 88] width 140 height 183
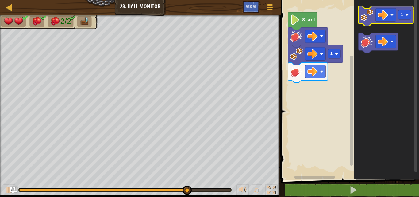
click at [377, 15] on icon "1" at bounding box center [386, 88] width 65 height 183
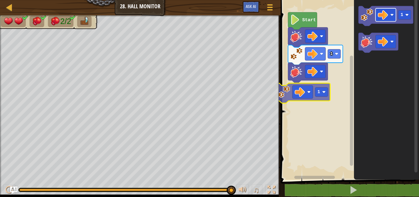
click at [301, 94] on div "Start 1 1 1 1" at bounding box center [349, 88] width 140 height 183
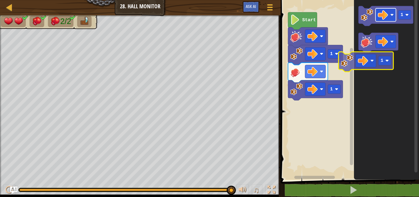
click at [375, 12] on g "1" at bounding box center [386, 16] width 55 height 20
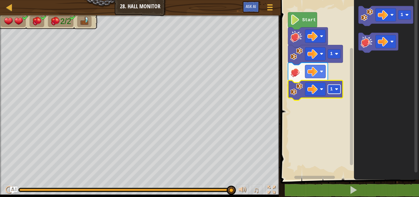
click at [332, 88] on text "1" at bounding box center [331, 89] width 3 height 5
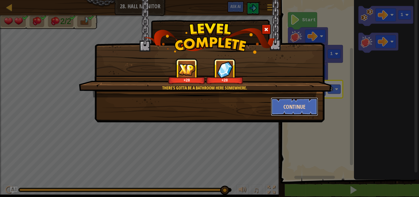
click at [306, 107] on button "Continue" at bounding box center [295, 106] width 48 height 18
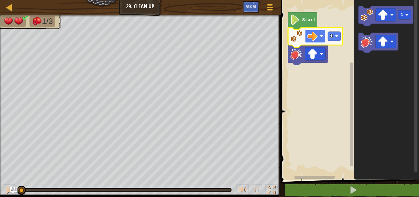
click at [319, 32] on rect "Blockly Workspace" at bounding box center [315, 36] width 21 height 13
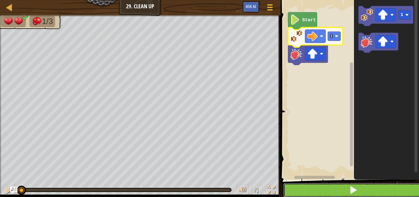
click at [301, 185] on button at bounding box center [354, 190] width 140 height 14
